Goal: Ask a question

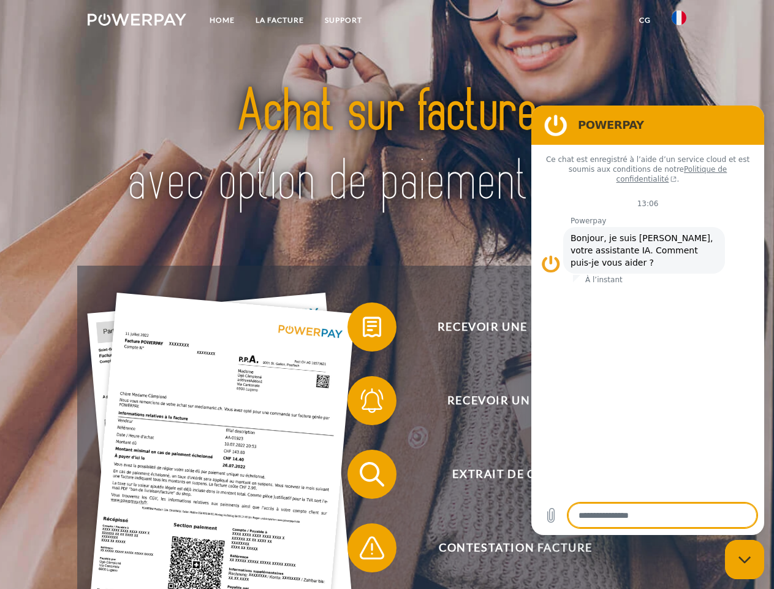
click at [137, 21] on img at bounding box center [137, 19] width 99 height 12
click at [679, 21] on img at bounding box center [679, 17] width 15 height 15
click at [645, 20] on link "CG" at bounding box center [645, 20] width 32 height 22
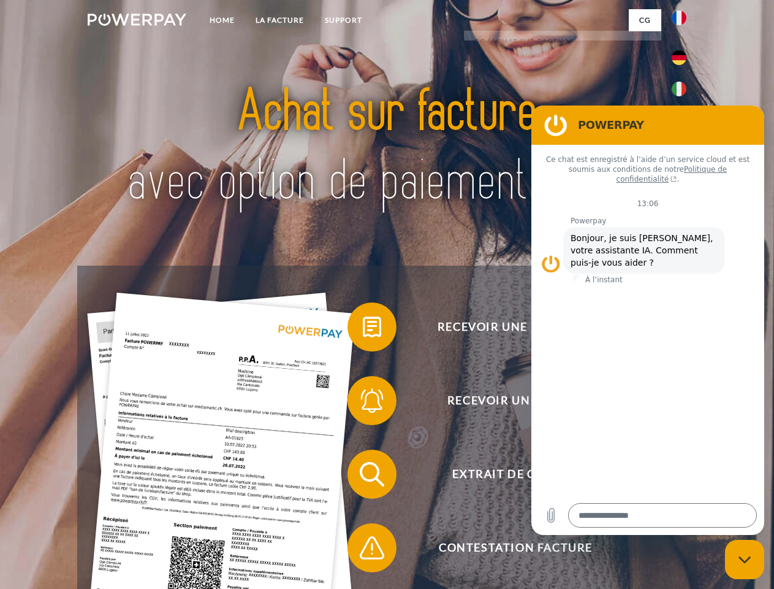
click at [363, 329] on span at bounding box center [353, 326] width 61 height 61
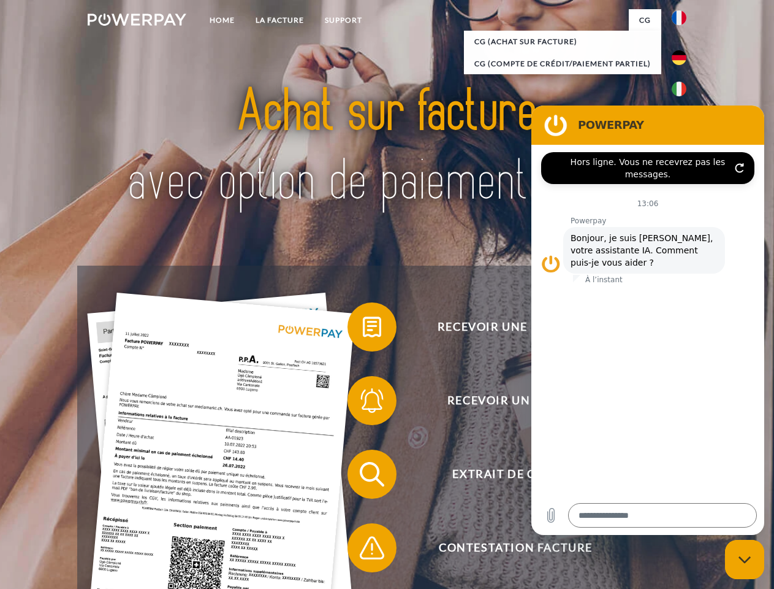
click at [363, 403] on span at bounding box center [353, 400] width 61 height 61
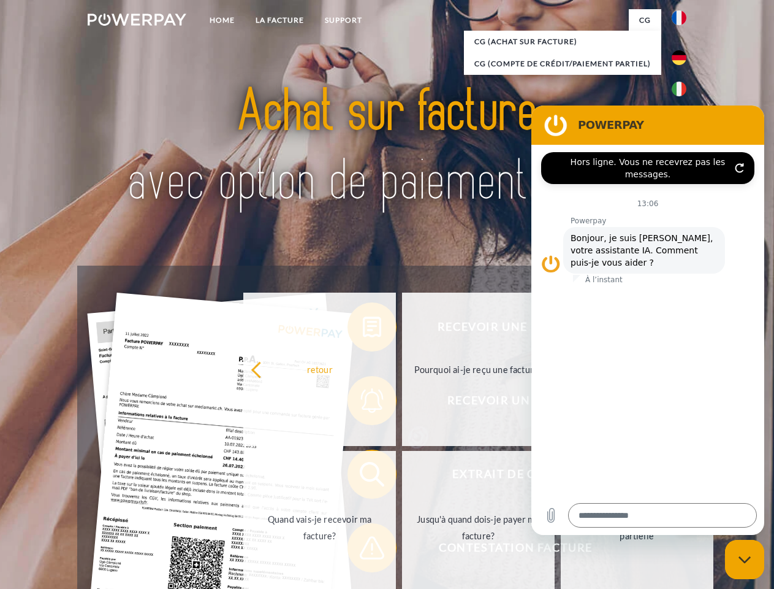
click at [402, 476] on link "Jusqu'à quand dois-je payer ma facture?" at bounding box center [478, 527] width 153 height 153
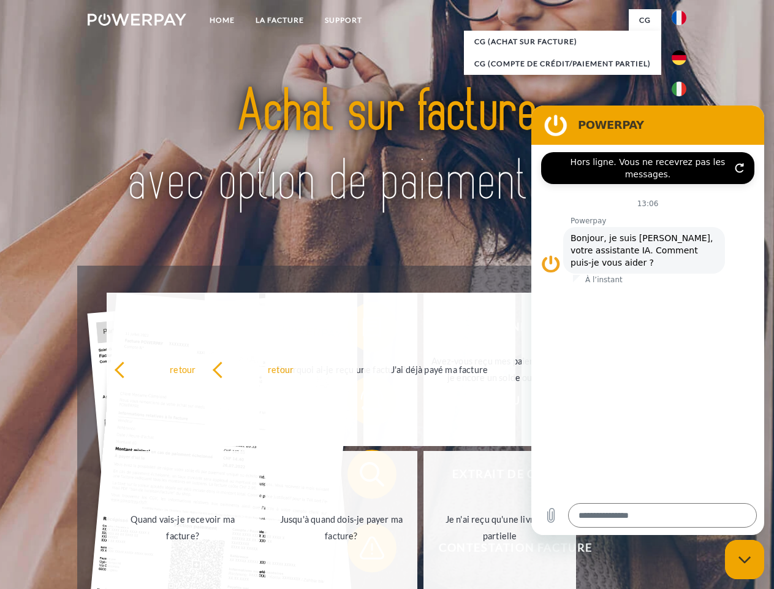
click at [363, 550] on span at bounding box center [353, 547] width 61 height 61
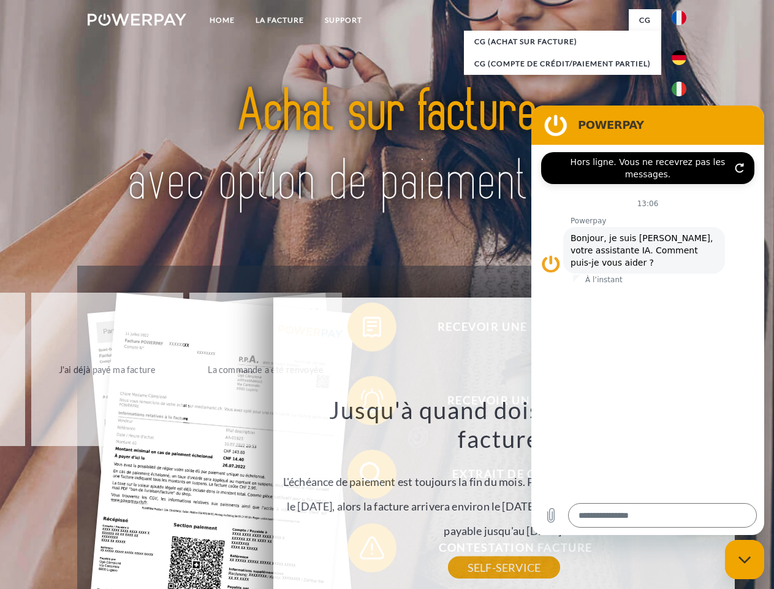
click at [745, 559] on icon "Fermer la fenêtre de messagerie" at bounding box center [745, 559] width 13 height 8
type textarea "*"
